Goal: Information Seeking & Learning: Check status

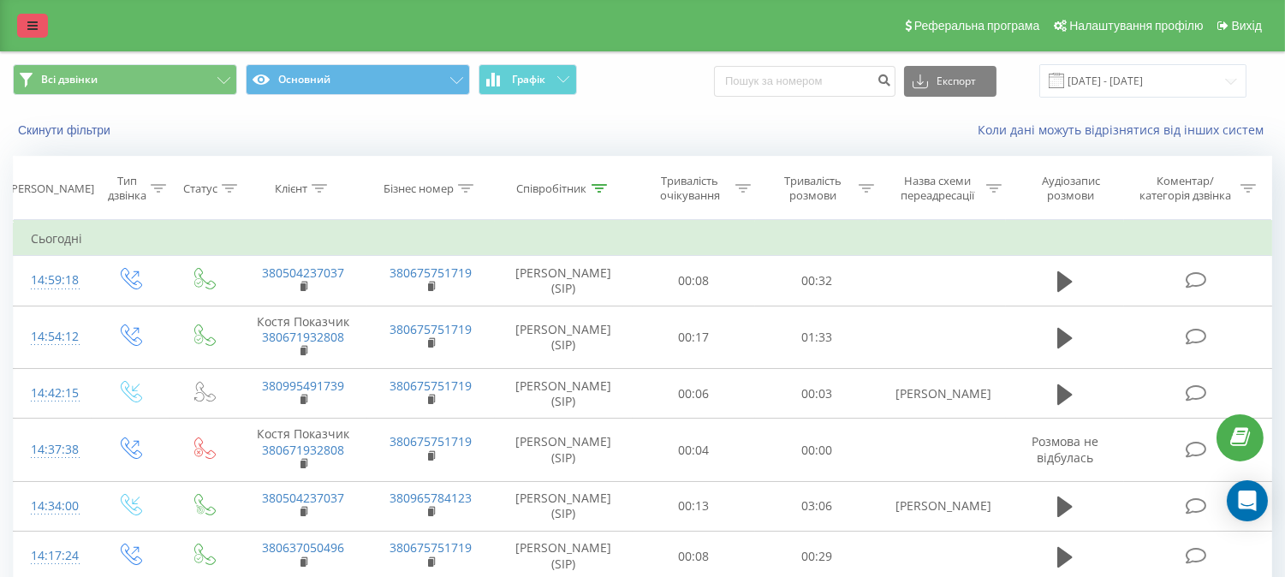
click at [35, 27] on icon at bounding box center [32, 26] width 10 height 12
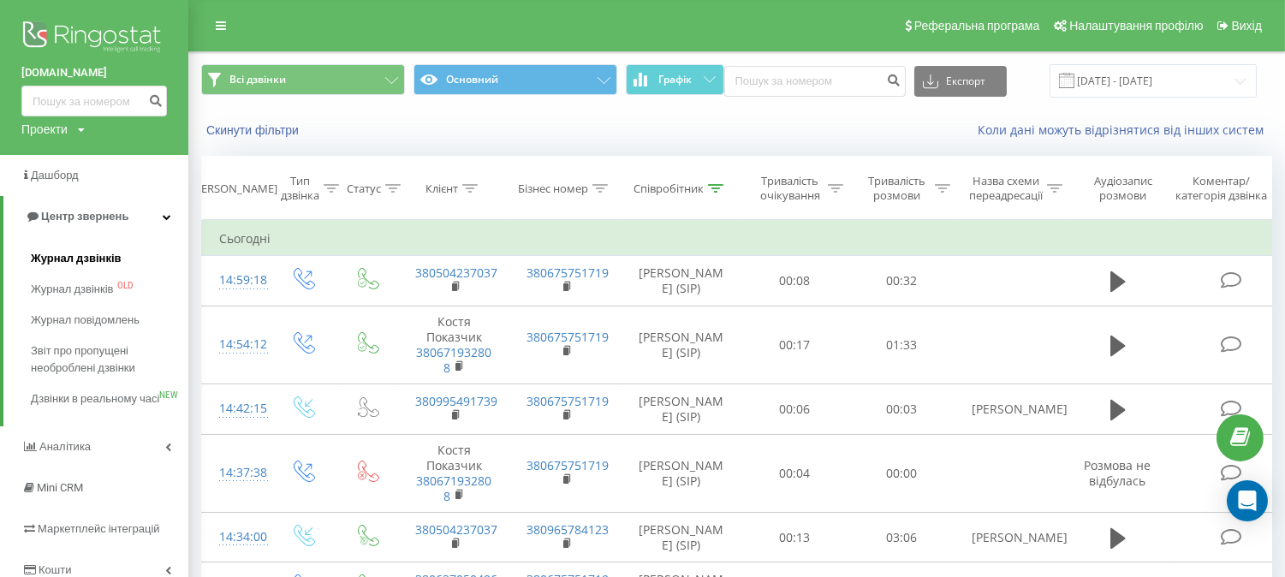
click at [75, 262] on span "Журнал дзвінків" at bounding box center [76, 258] width 91 height 17
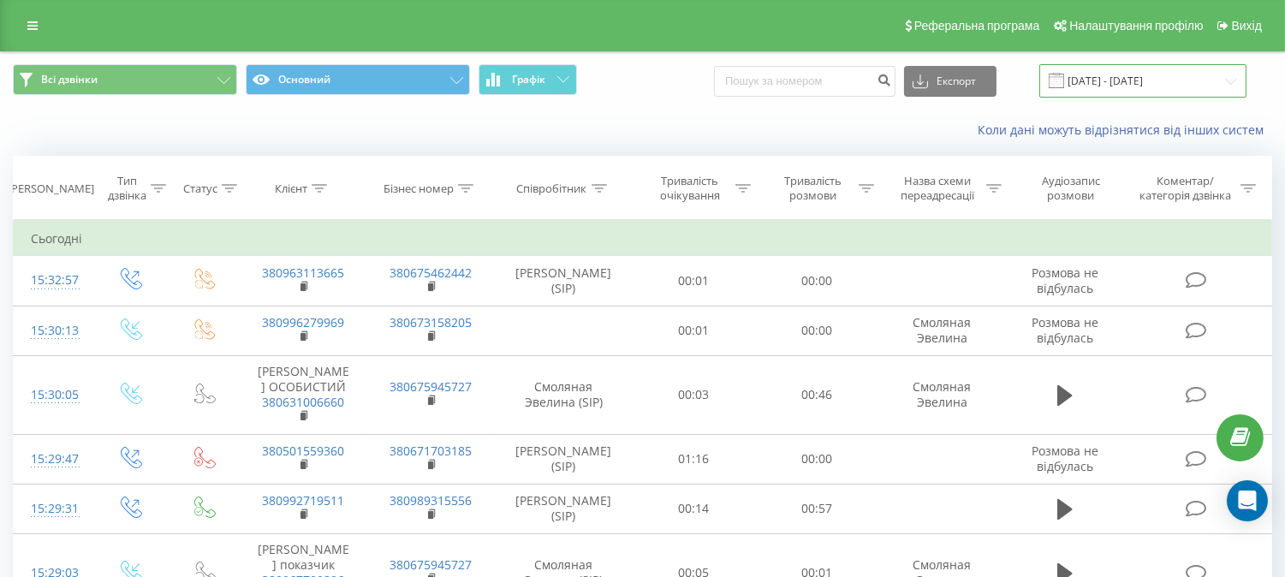
click at [1134, 87] on input "22.08.2025 - 22.09.2025" at bounding box center [1142, 80] width 207 height 33
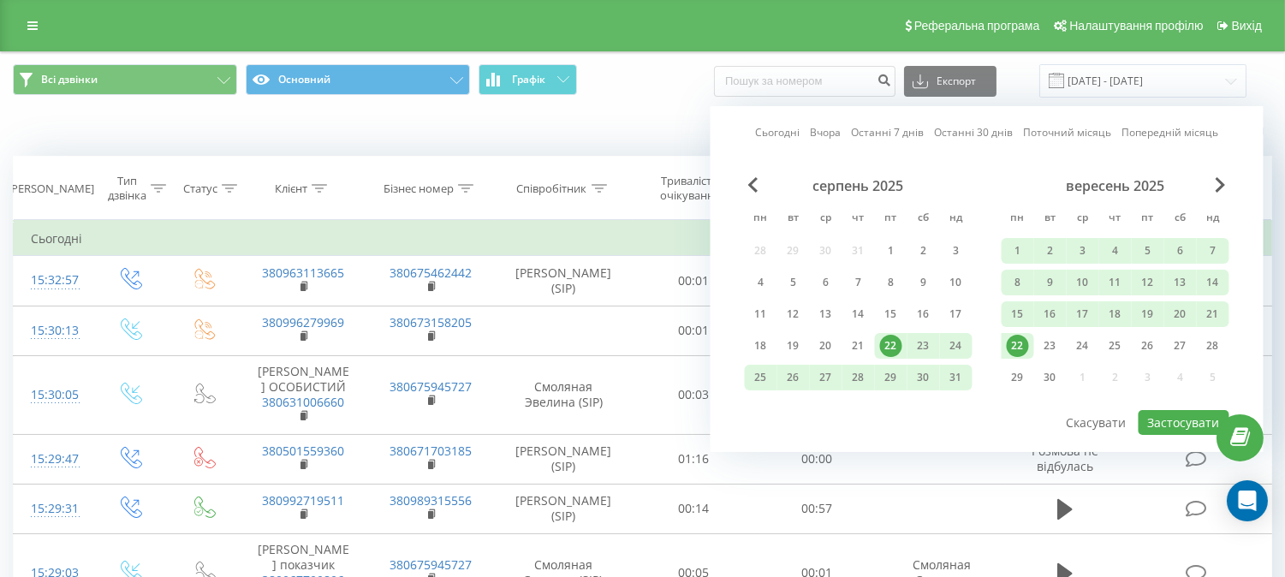
click at [1023, 341] on div "22" at bounding box center [1018, 346] width 22 height 22
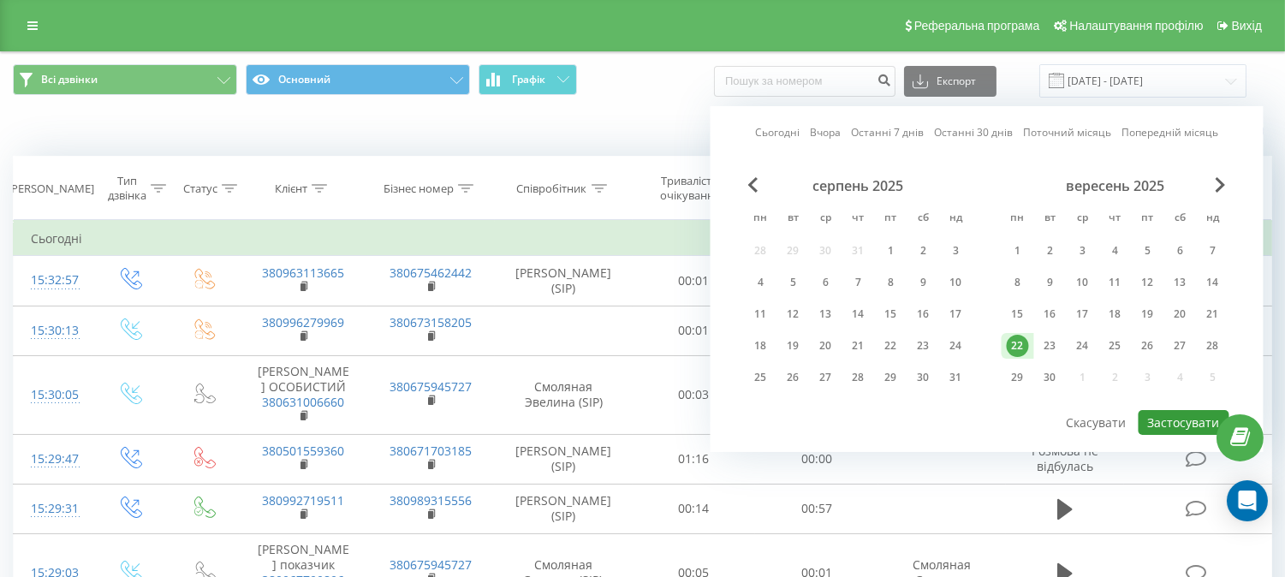
click at [1167, 412] on button "Застосувати" at bounding box center [1184, 422] width 91 height 25
type input "22.09.2025 - 22.09.2025"
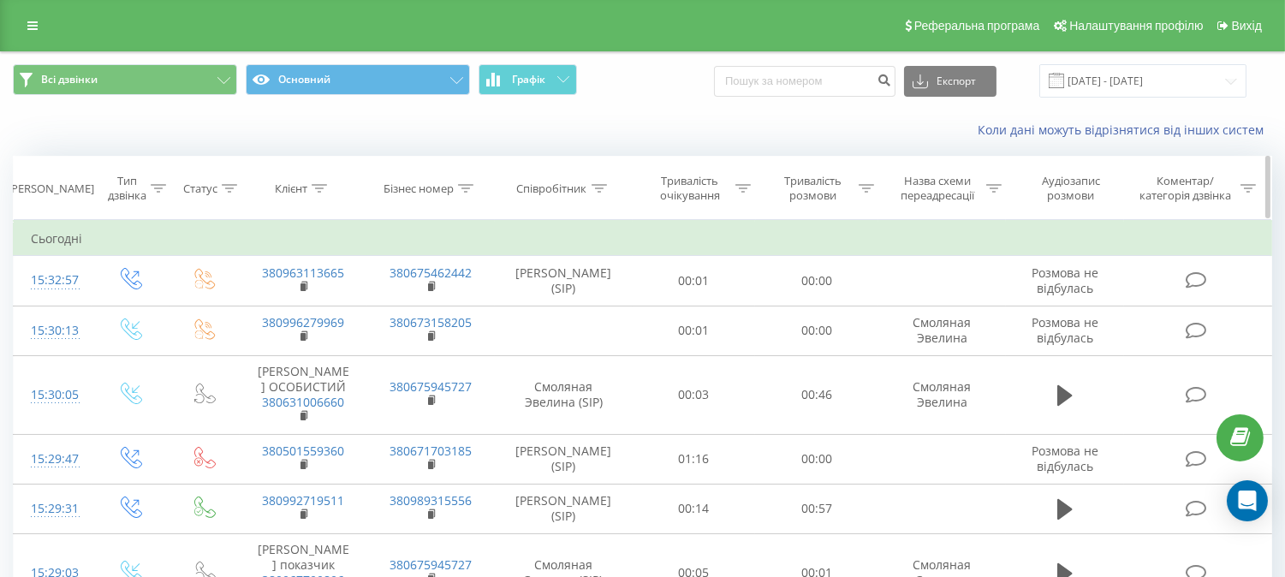
click at [991, 184] on icon at bounding box center [993, 188] width 15 height 9
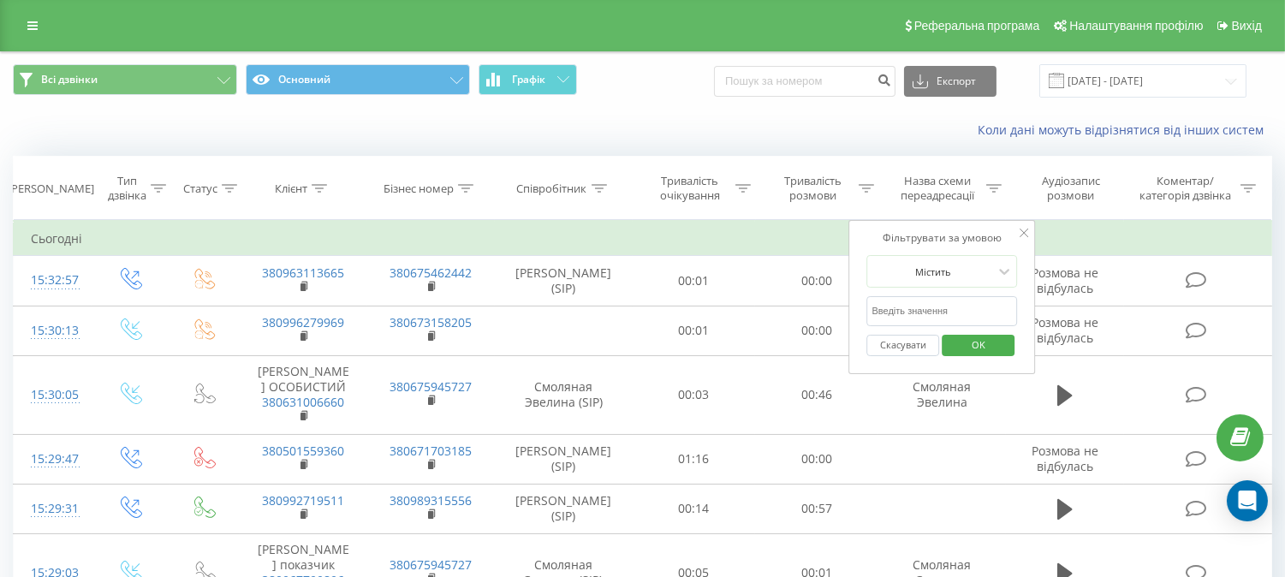
click at [937, 310] on input "text" at bounding box center [942, 311] width 151 height 30
type input "Алена"
click at [980, 353] on span "OK" at bounding box center [979, 344] width 48 height 27
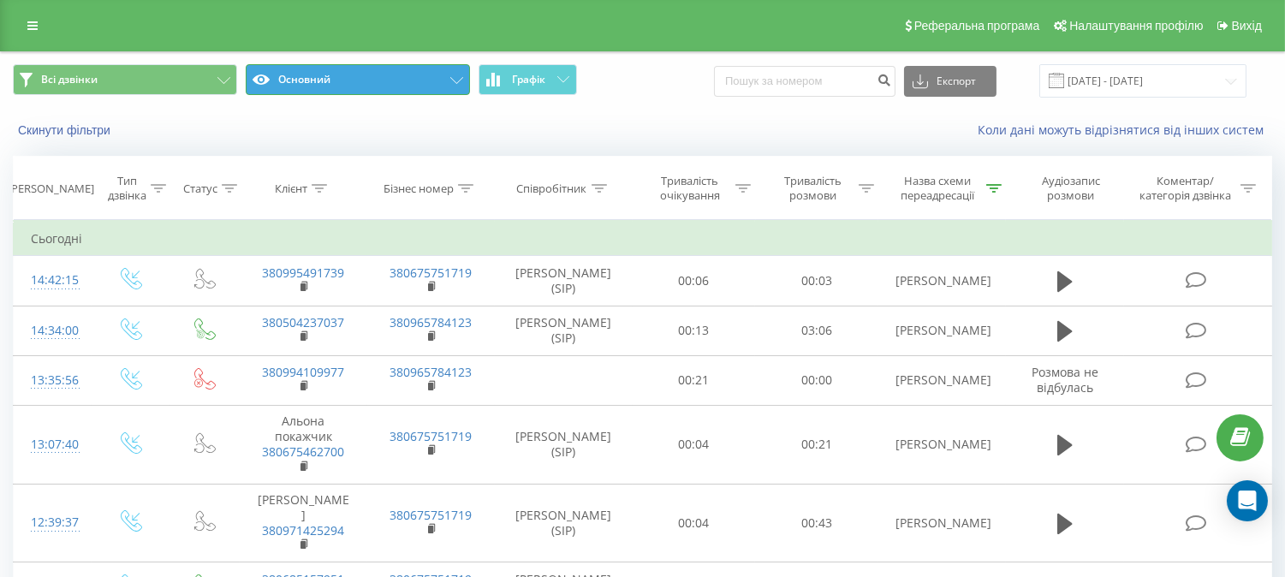
click at [457, 80] on icon at bounding box center [456, 80] width 13 height 7
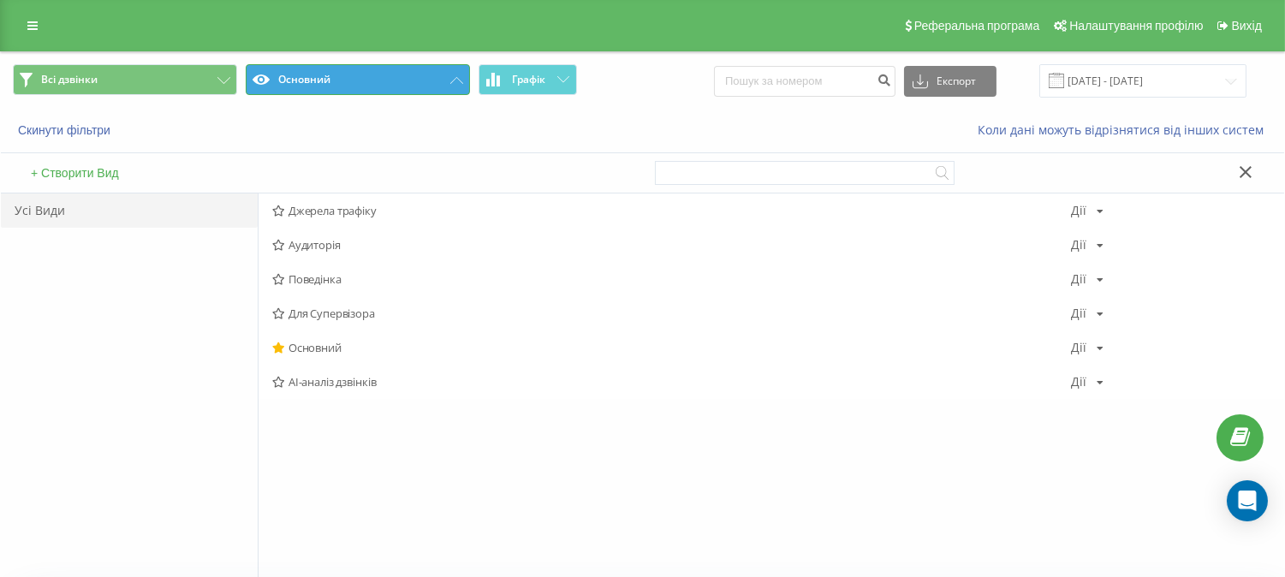
click at [457, 81] on icon at bounding box center [456, 80] width 13 height 7
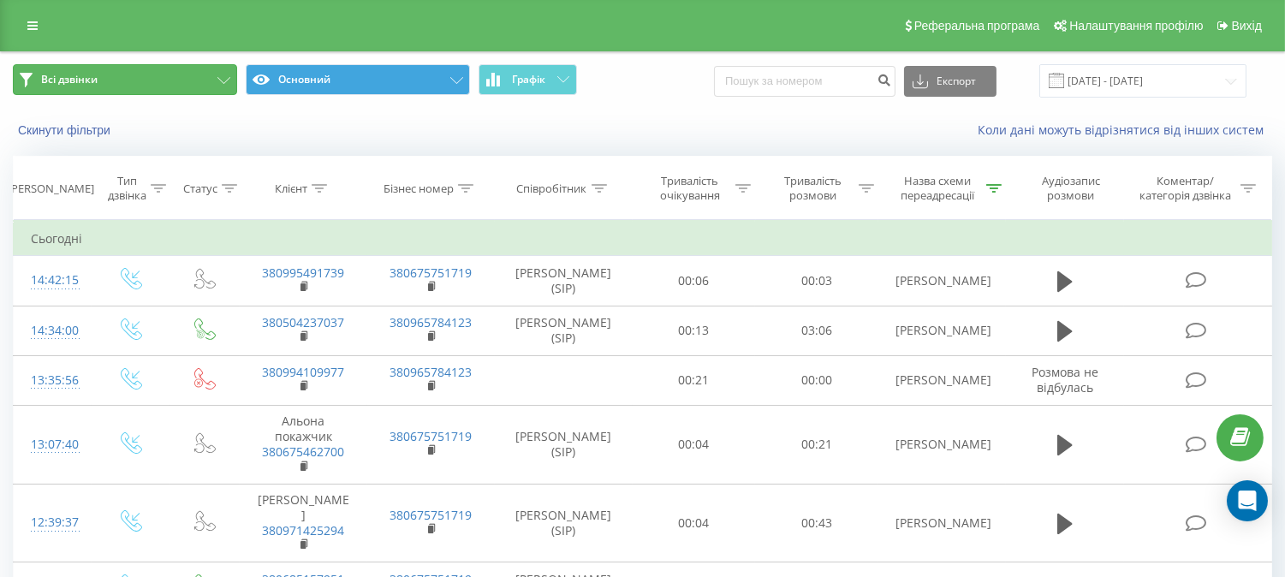
click at [217, 74] on button "Всі дзвінки" at bounding box center [125, 79] width 224 height 31
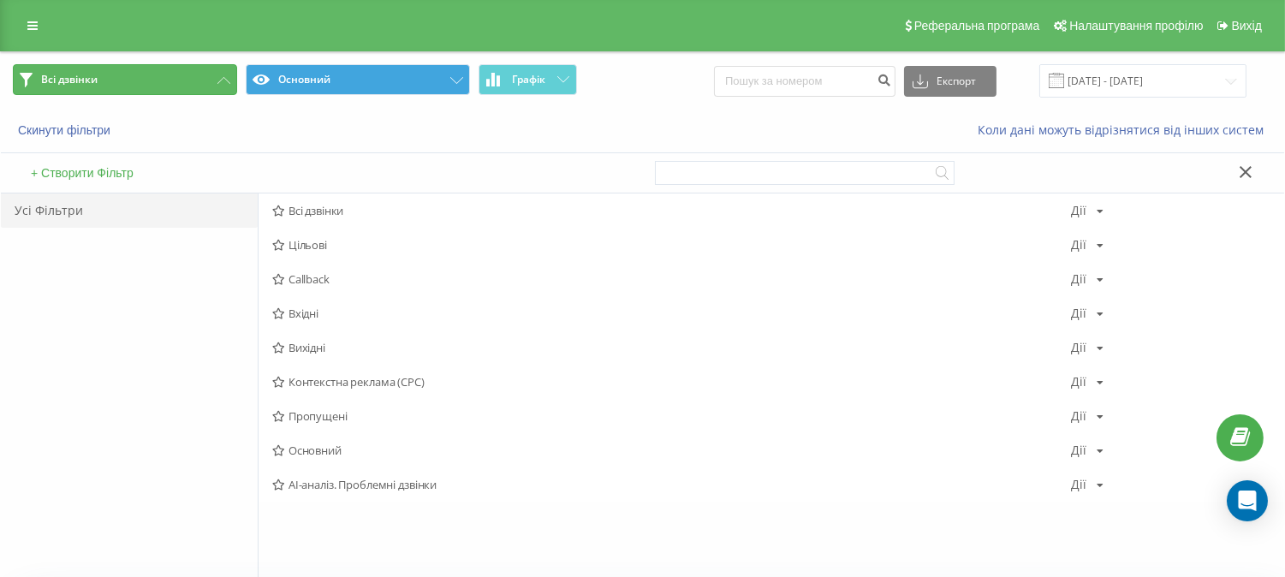
click at [217, 74] on button "Всі дзвінки" at bounding box center [125, 79] width 224 height 31
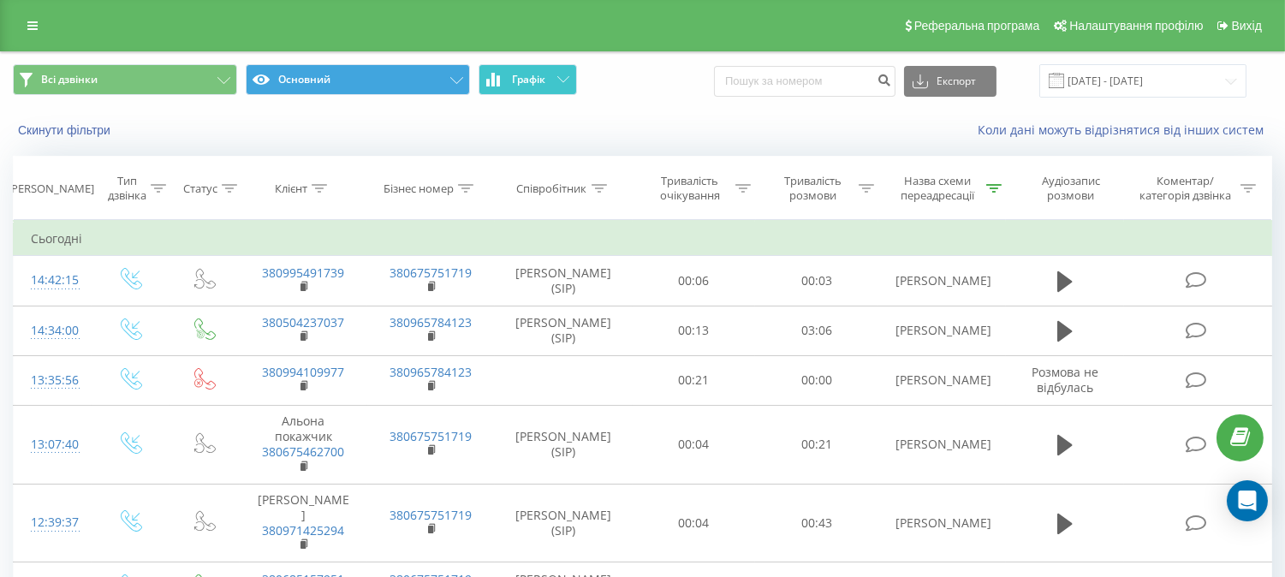
click at [538, 92] on button "Графік" at bounding box center [528, 79] width 98 height 31
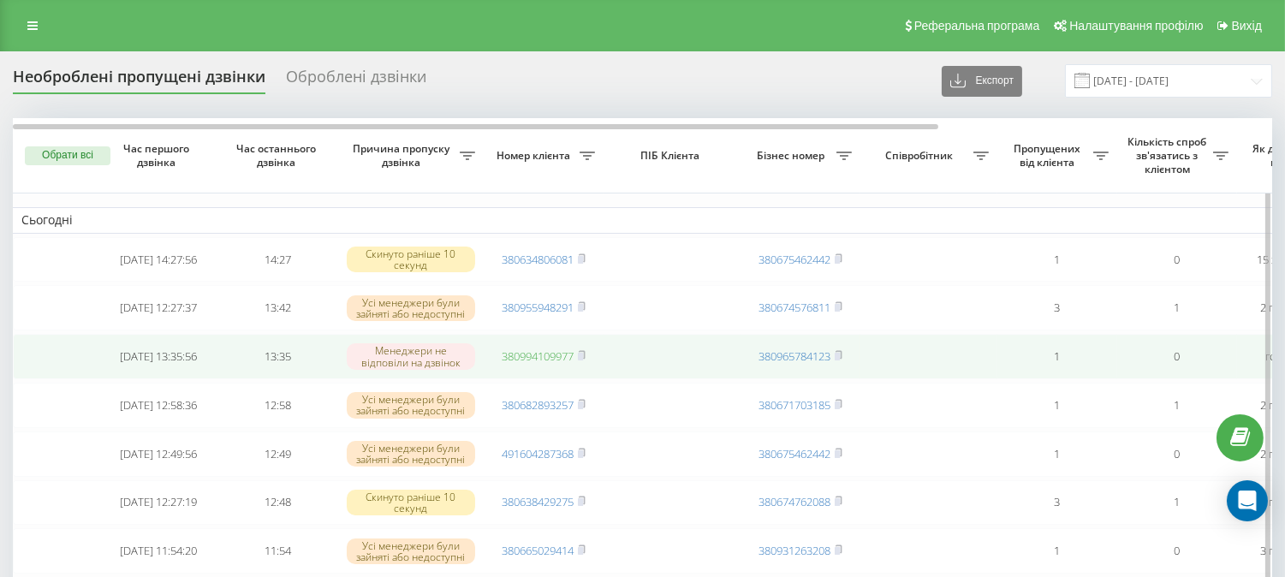
click at [524, 362] on link "380994109977" at bounding box center [538, 355] width 72 height 15
